Goal: Information Seeking & Learning: Learn about a topic

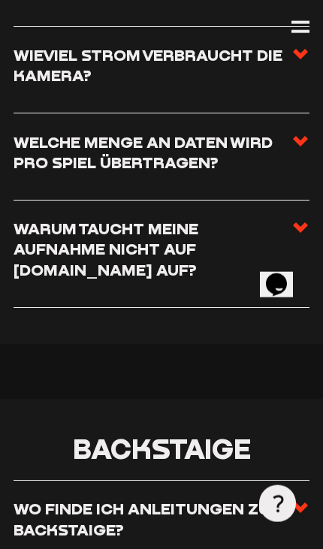
scroll to position [2062, 0]
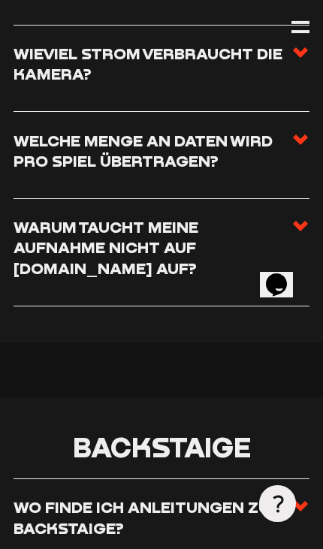
click at [298, 235] on span at bounding box center [300, 252] width 18 height 71
click at [0, 0] on input "Warum taucht meine Aufnahme nicht auf [DOMAIN_NAME] auf?" at bounding box center [0, 0] width 0 height 0
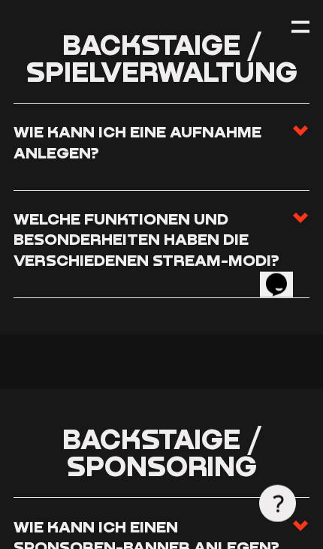
scroll to position [3302, 0]
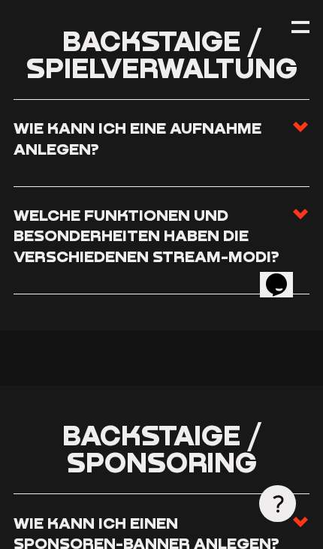
click at [53, 205] on h3 "Welche Funktionen und Besonderheiten haben die verschiedenen Stream-Modi?" at bounding box center [153, 236] width 278 height 62
click at [0, 0] on input "Welche Funktionen und Besonderheiten haben die verschiedenen Stream-Modi?" at bounding box center [0, 0] width 0 height 0
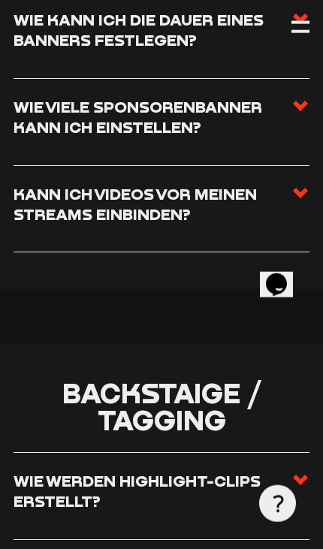
scroll to position [3893, 0]
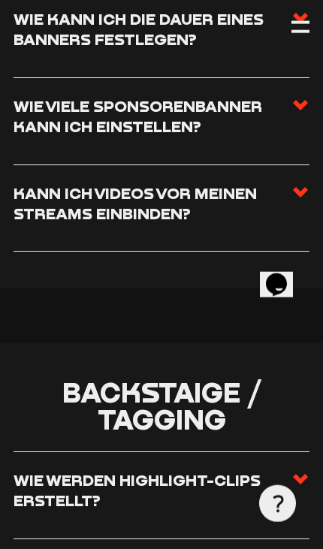
click at [44, 192] on h3 "Kann ich Videos vor meinen Streams einbinden?" at bounding box center [153, 203] width 278 height 41
click at [0, 0] on input "Kann ich Videos vor meinen Streams einbinden?" at bounding box center [0, 0] width 0 height 0
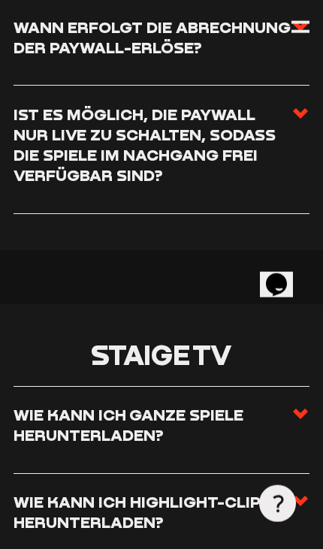
scroll to position [4976, 0]
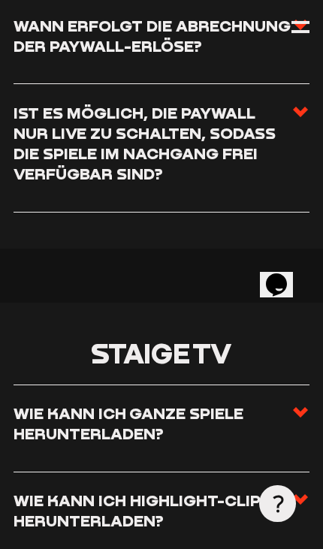
click at [45, 140] on h3 "Ist es möglich, die Paywall nur live zu schalten, sodass die Spiele im Nachgang…" at bounding box center [153, 144] width 278 height 82
click at [0, 0] on input "Ist es möglich, die Paywall nur live zu schalten, sodass die Spiele im Nachgang…" at bounding box center [0, 0] width 0 height 0
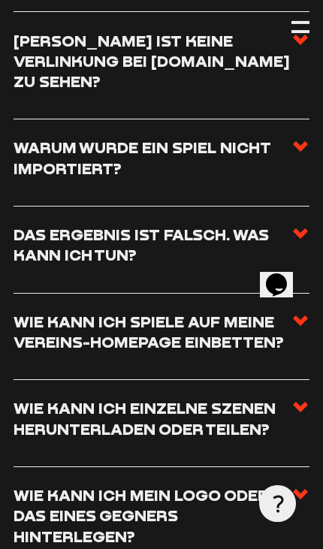
scroll to position [5549, 0]
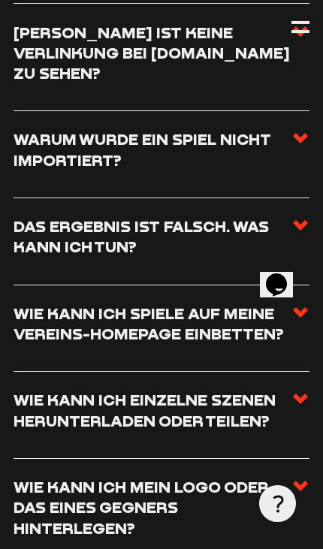
click at [56, 216] on h3 "Das Ergebnis ist falsch. Was kann ich tun?" at bounding box center [153, 236] width 278 height 41
click at [0, 0] on input "Das Ergebnis ist falsch. Was kann ich tun?" at bounding box center [0, 0] width 0 height 0
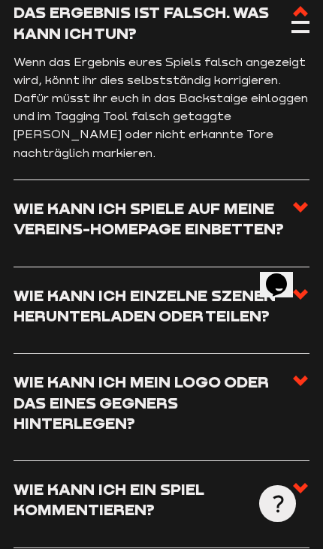
scroll to position [5673, 0]
click at [51, 198] on h3 "Wie kann ich Spiele auf meine Vereins-Homepage einbetten?" at bounding box center [153, 218] width 278 height 41
click at [0, 0] on input "Wie kann ich Spiele auf meine Vereins-Homepage einbetten?" at bounding box center [0, 0] width 0 height 0
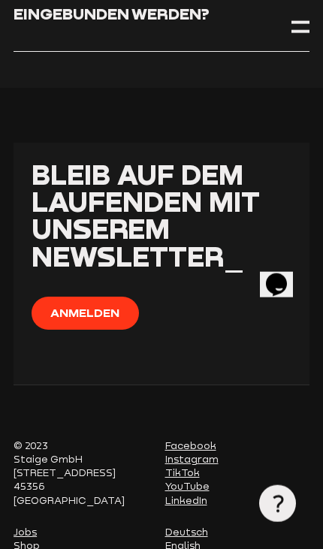
scroll to position [7838, 0]
